Goal: Complete application form

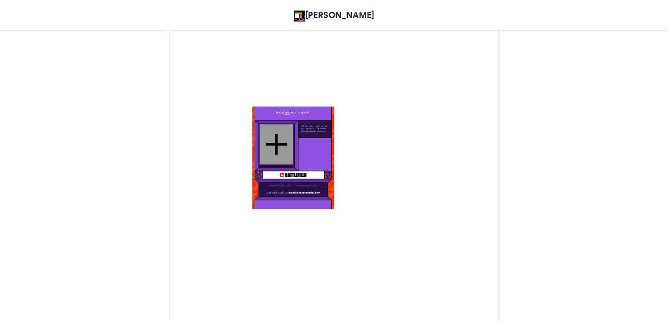
scroll to position [267, 0]
click at [261, 148] on div at bounding box center [276, 143] width 34 height 40
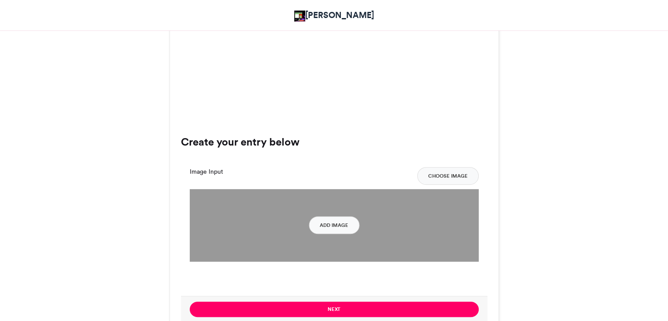
scroll to position [0, 0]
click at [338, 224] on button "Add Image" at bounding box center [334, 225] width 51 height 18
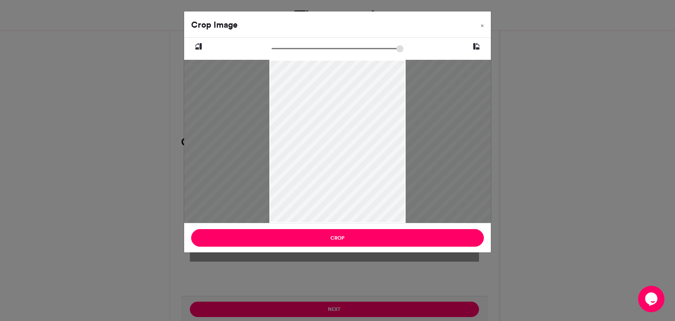
click at [337, 47] on input "zoom" at bounding box center [338, 48] width 132 height 8
click at [329, 46] on input "zoom" at bounding box center [338, 48] width 132 height 8
click at [312, 47] on input "zoom" at bounding box center [338, 48] width 132 height 8
click at [301, 49] on input "zoom" at bounding box center [338, 48] width 132 height 8
drag, startPoint x: 340, startPoint y: 86, endPoint x: 343, endPoint y: 178, distance: 92.3
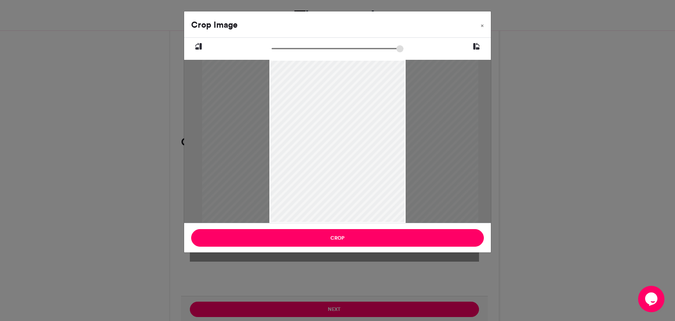
click at [343, 178] on div at bounding box center [340, 232] width 276 height 352
type input "******"
click at [293, 48] on input "zoom" at bounding box center [338, 48] width 132 height 8
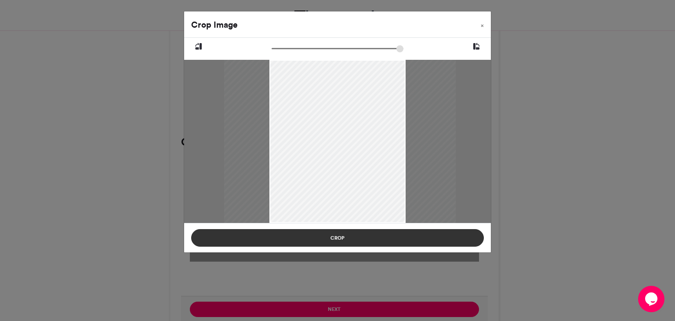
click at [428, 241] on button "Crop" at bounding box center [337, 238] width 293 height 18
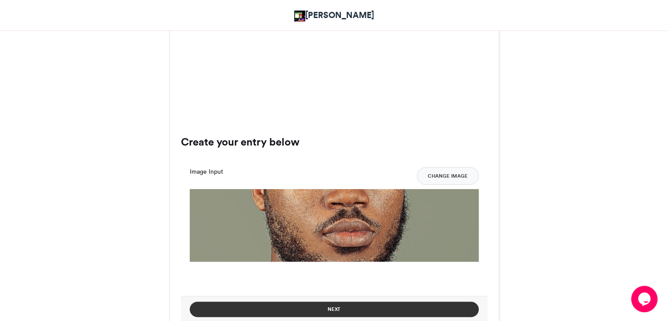
click at [380, 313] on button "Next" at bounding box center [334, 308] width 289 height 15
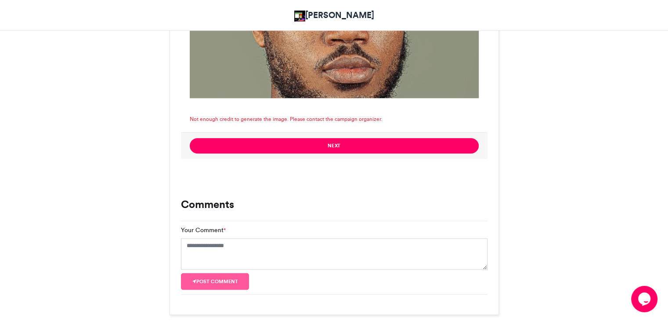
scroll to position [657, 0]
